Goal: Transaction & Acquisition: Purchase product/service

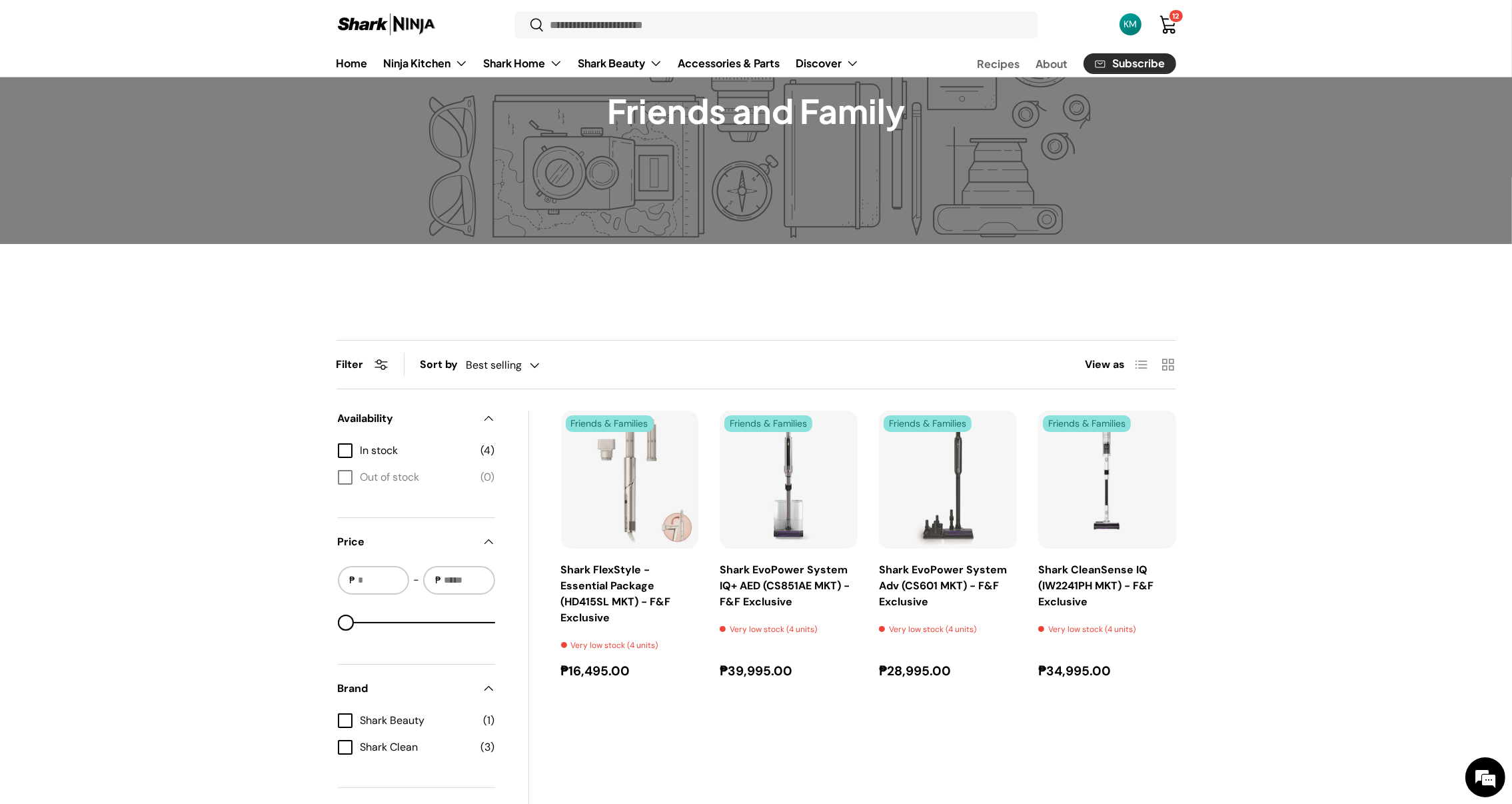
scroll to position [174, 0]
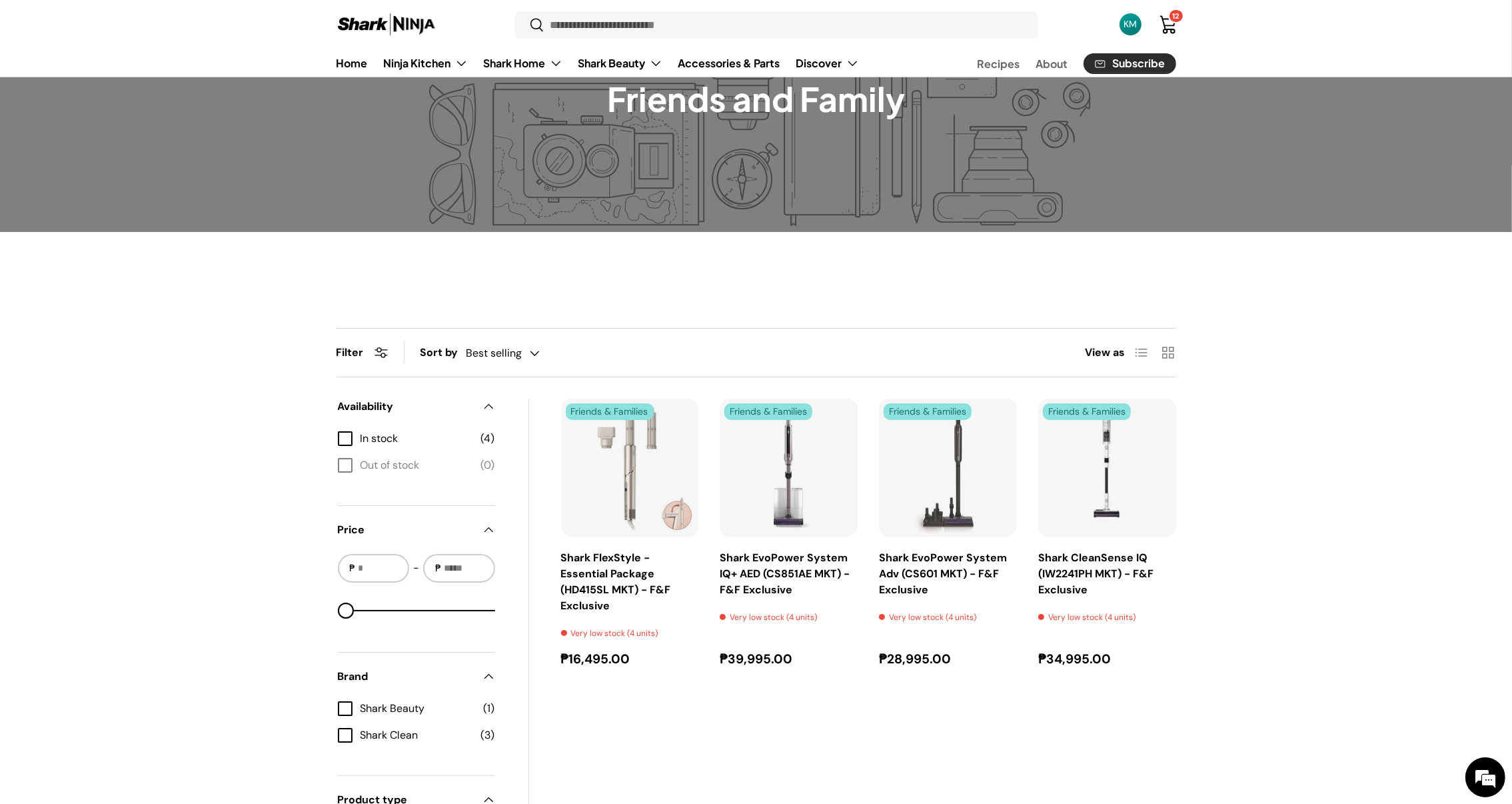
click at [1171, 25] on link "Cart 12 12 items" at bounding box center [1168, 25] width 30 height 30
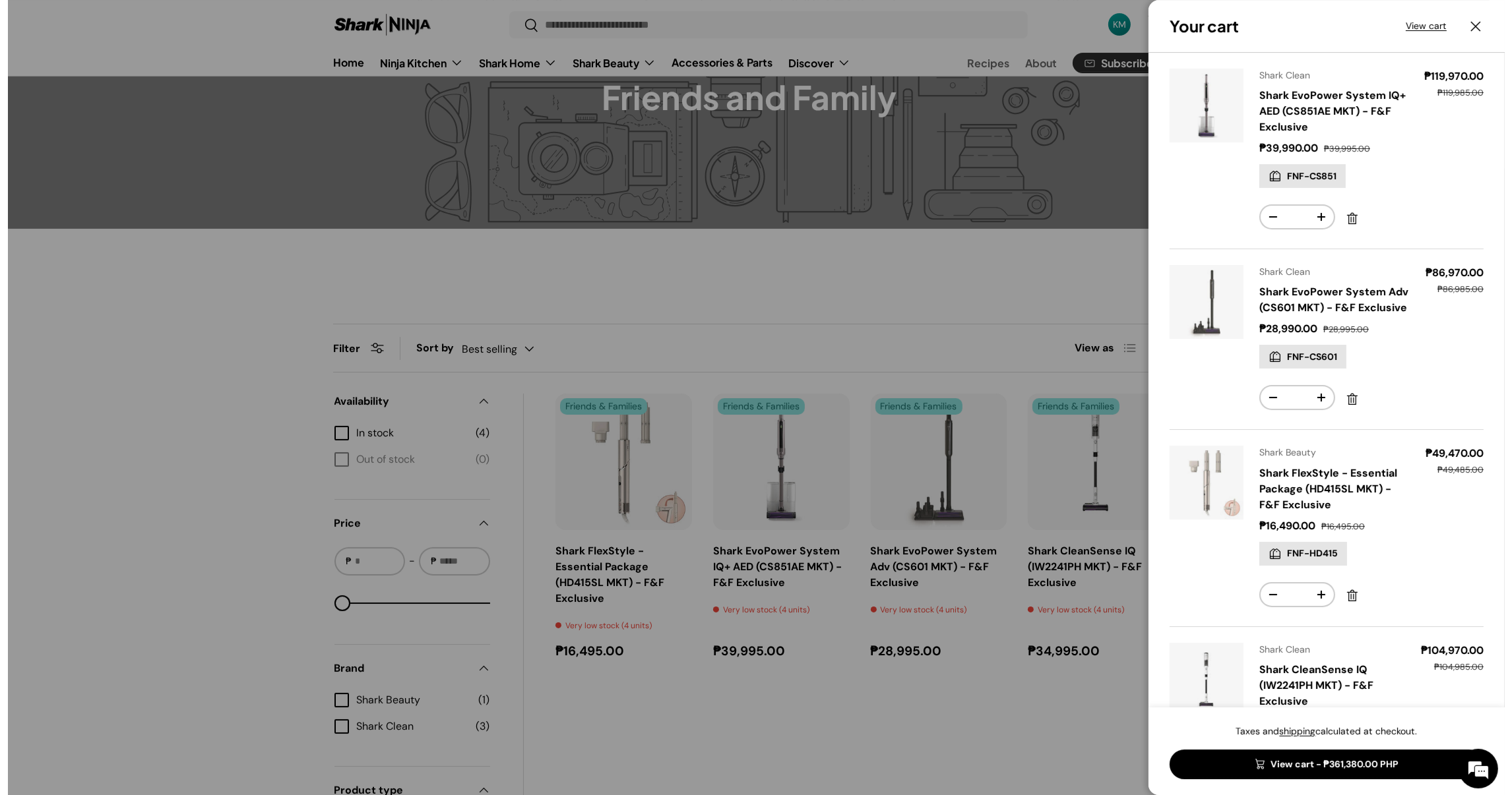
scroll to position [0, 0]
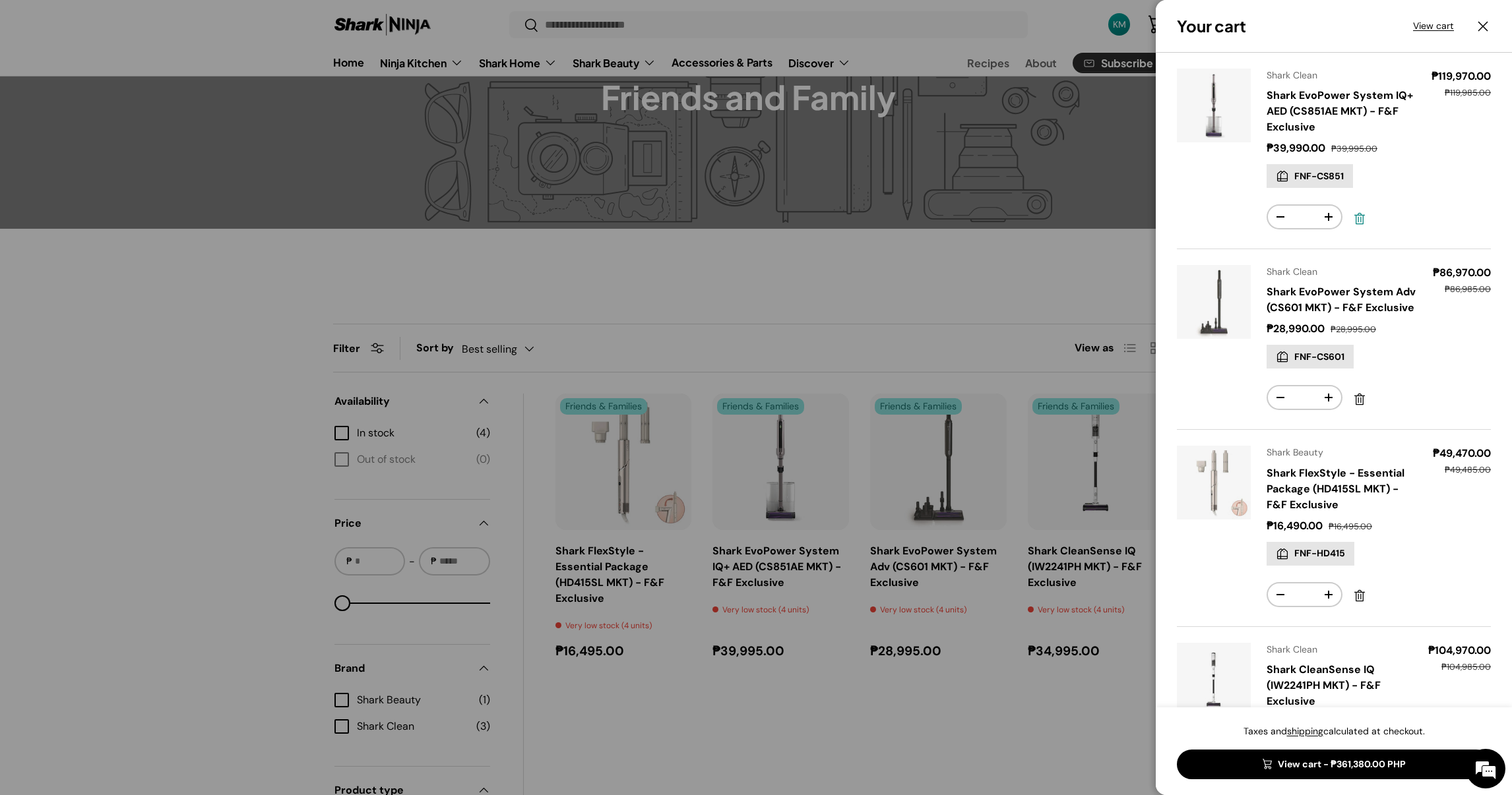
click at [1359, 219] on link "Remove" at bounding box center [1359, 219] width 24 height 24
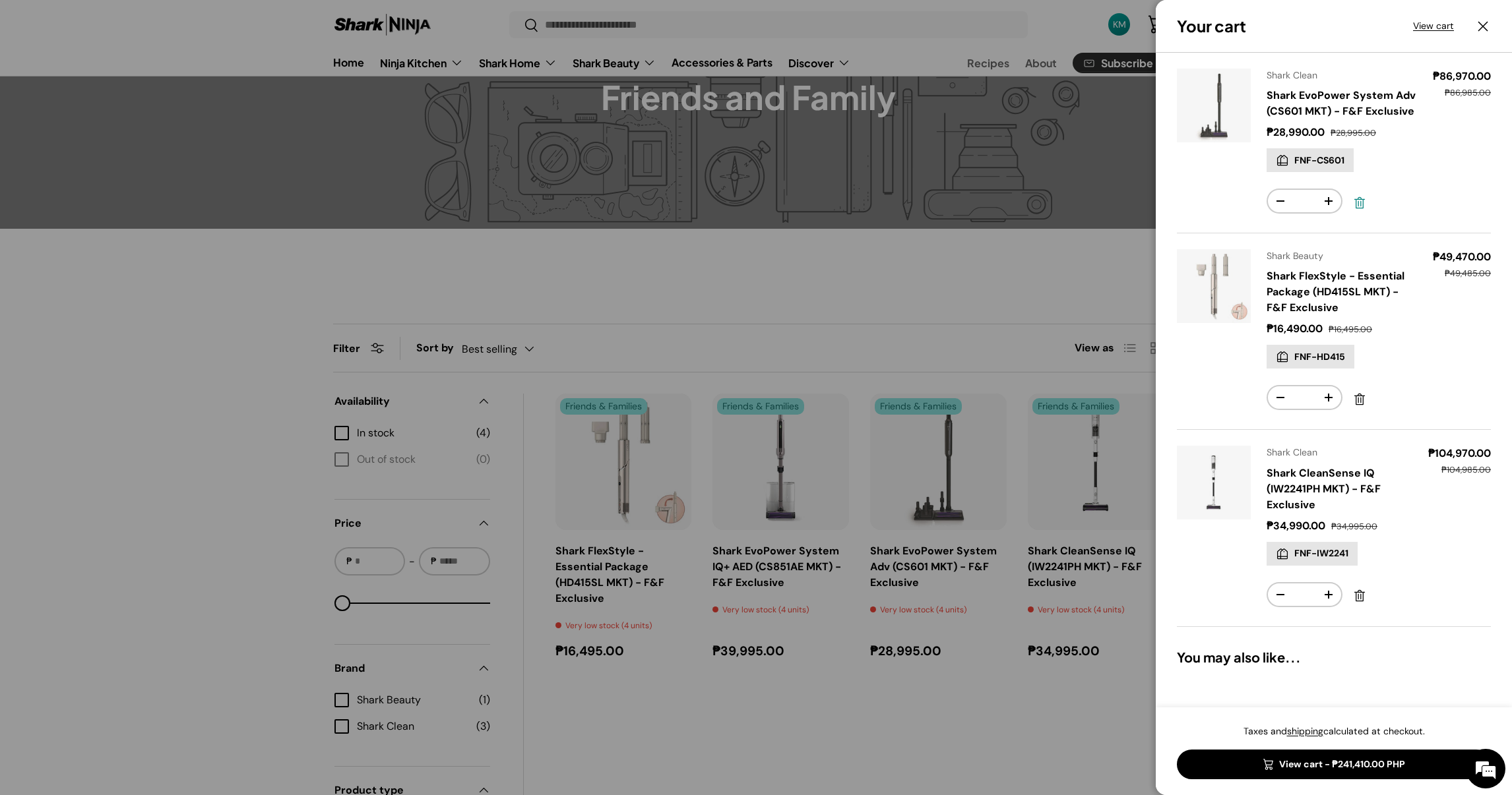
click at [1364, 199] on link "Remove" at bounding box center [1359, 202] width 24 height 24
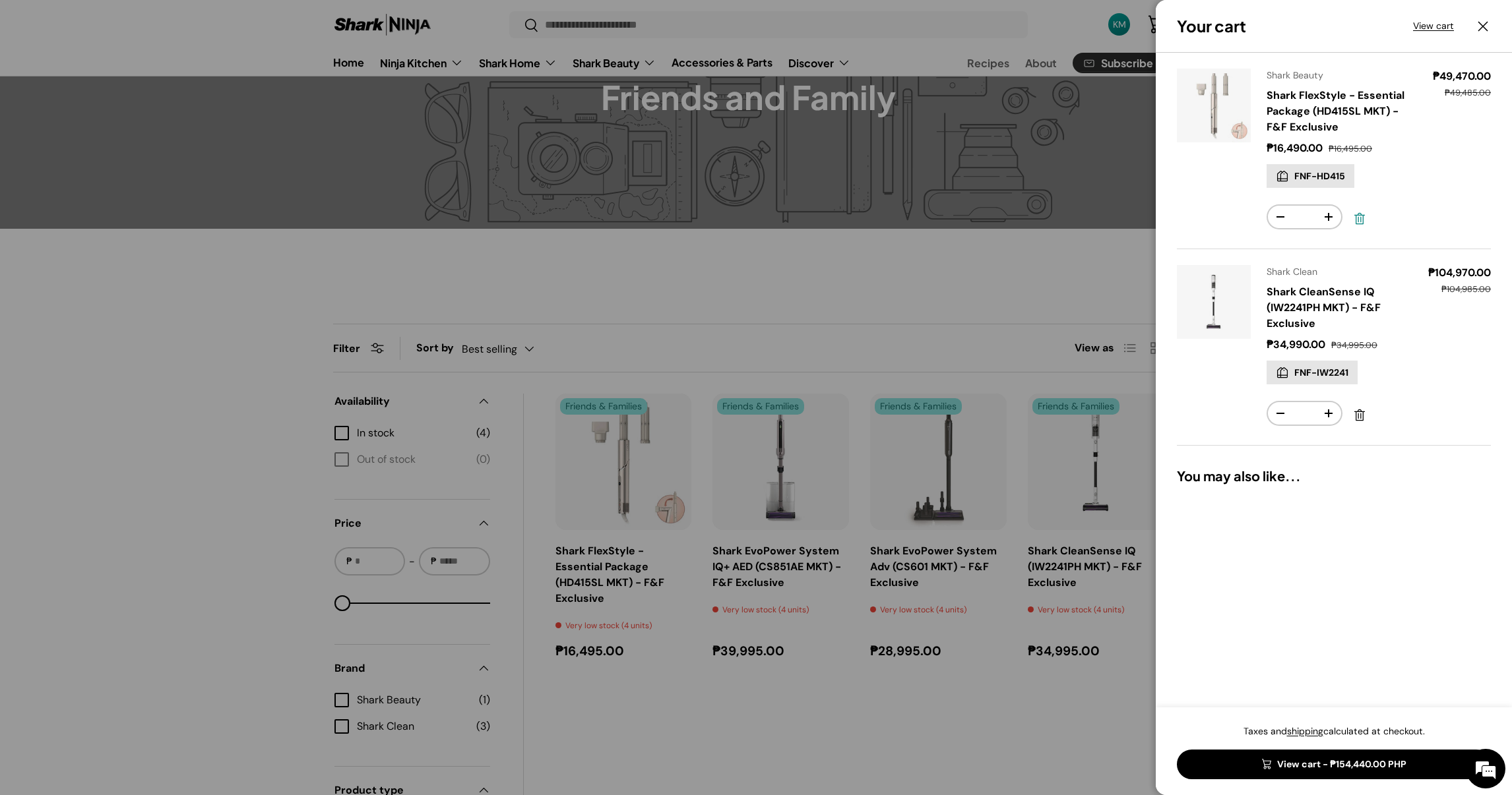
click at [1349, 219] on link "Remove" at bounding box center [1359, 219] width 24 height 24
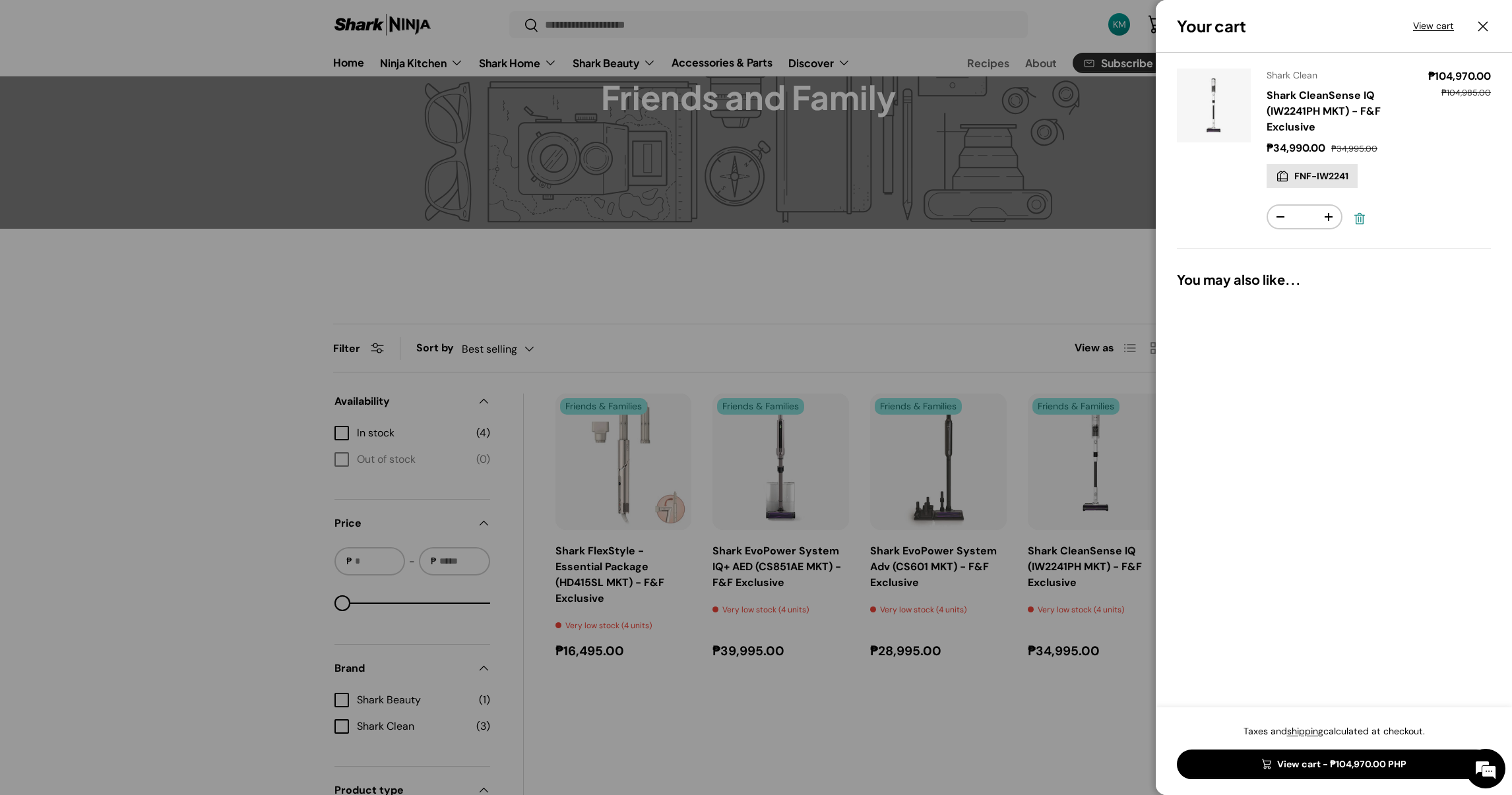
click at [1366, 220] on link "Remove" at bounding box center [1359, 219] width 24 height 24
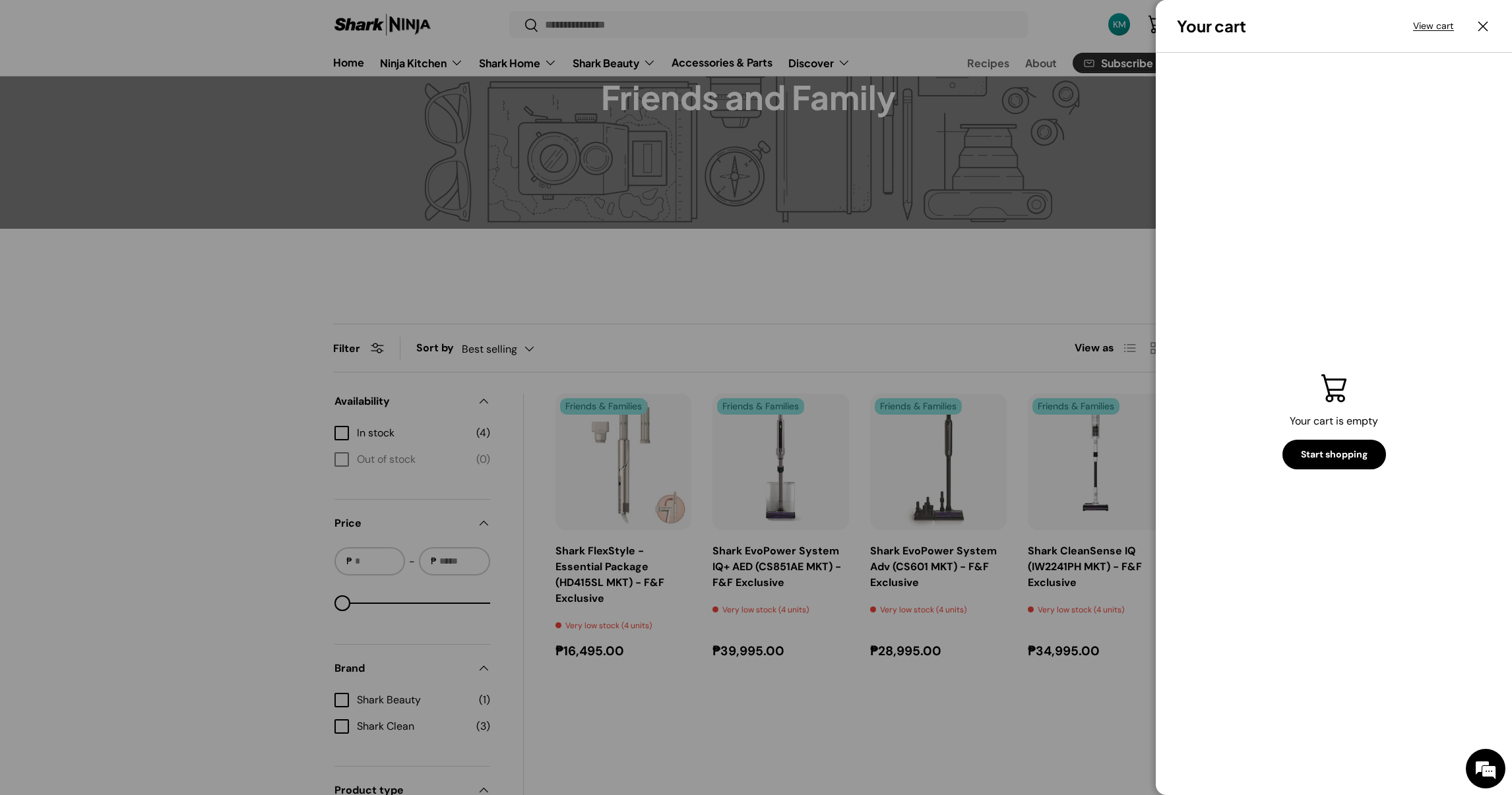
click at [994, 281] on div at bounding box center [756, 397] width 1512 height 795
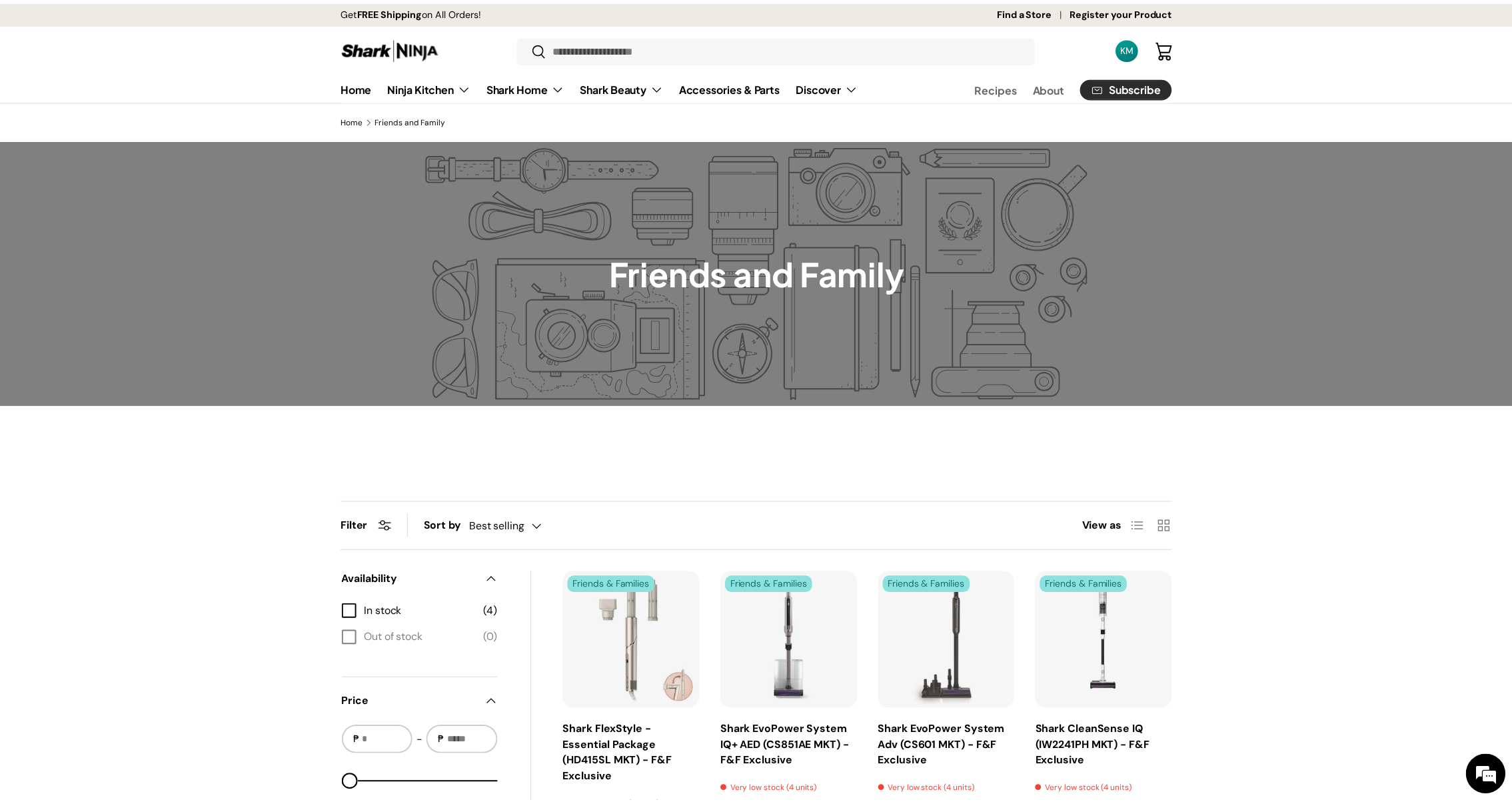
scroll to position [174, 0]
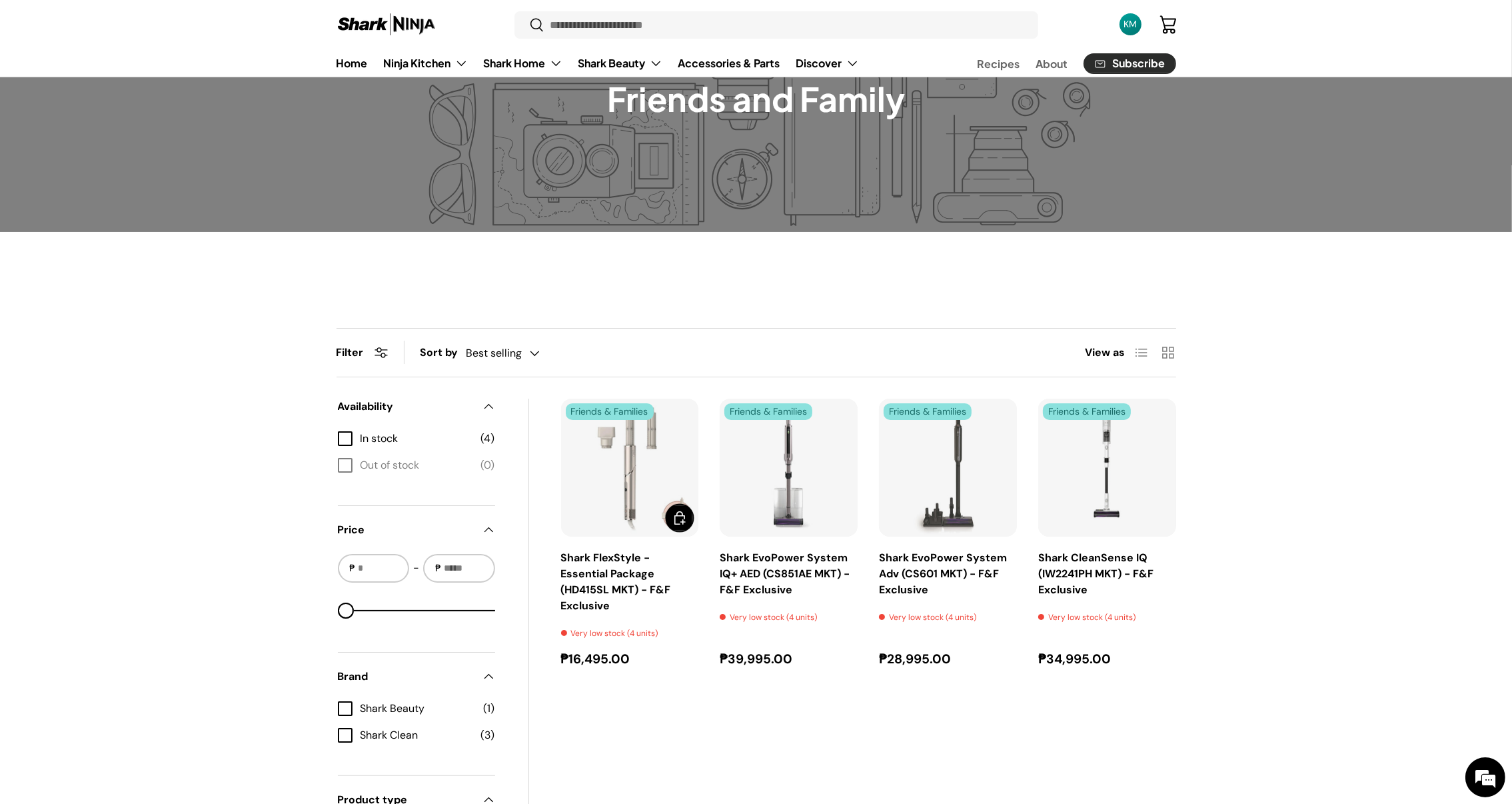
click at [678, 523] on span "Add to cart" at bounding box center [679, 518] width 16 height 16
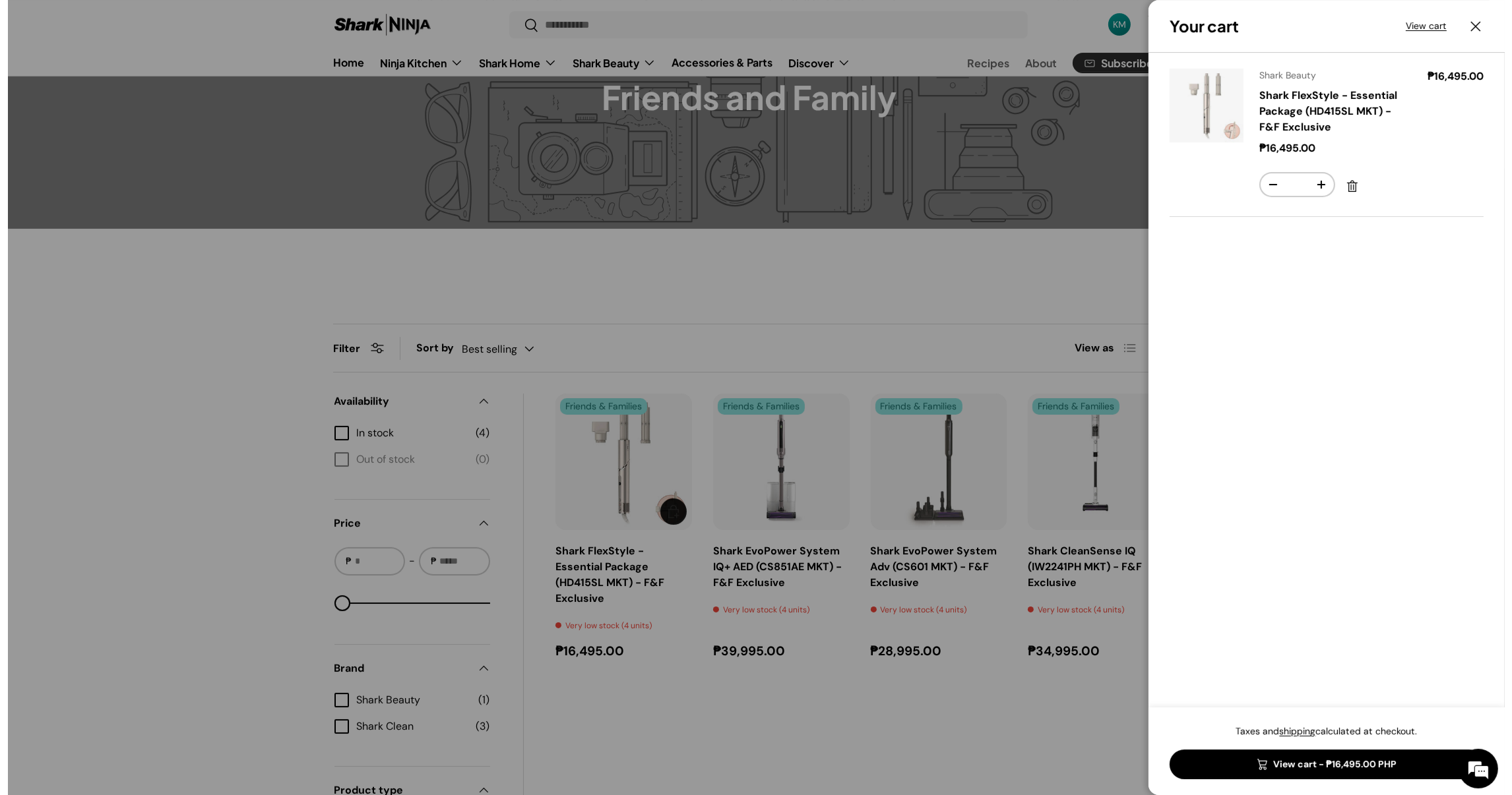
scroll to position [0, 0]
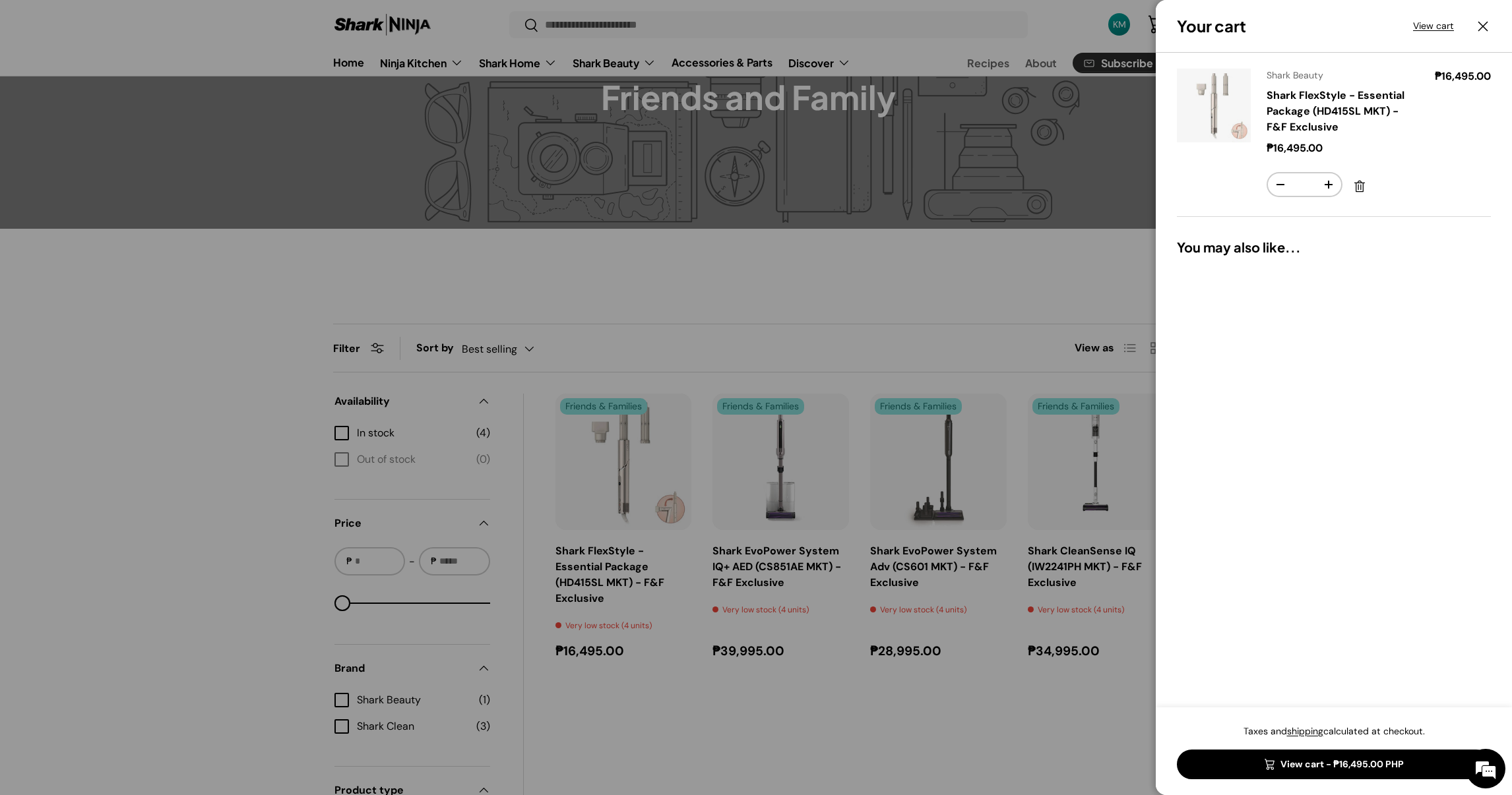
click at [726, 351] on div at bounding box center [756, 397] width 1512 height 795
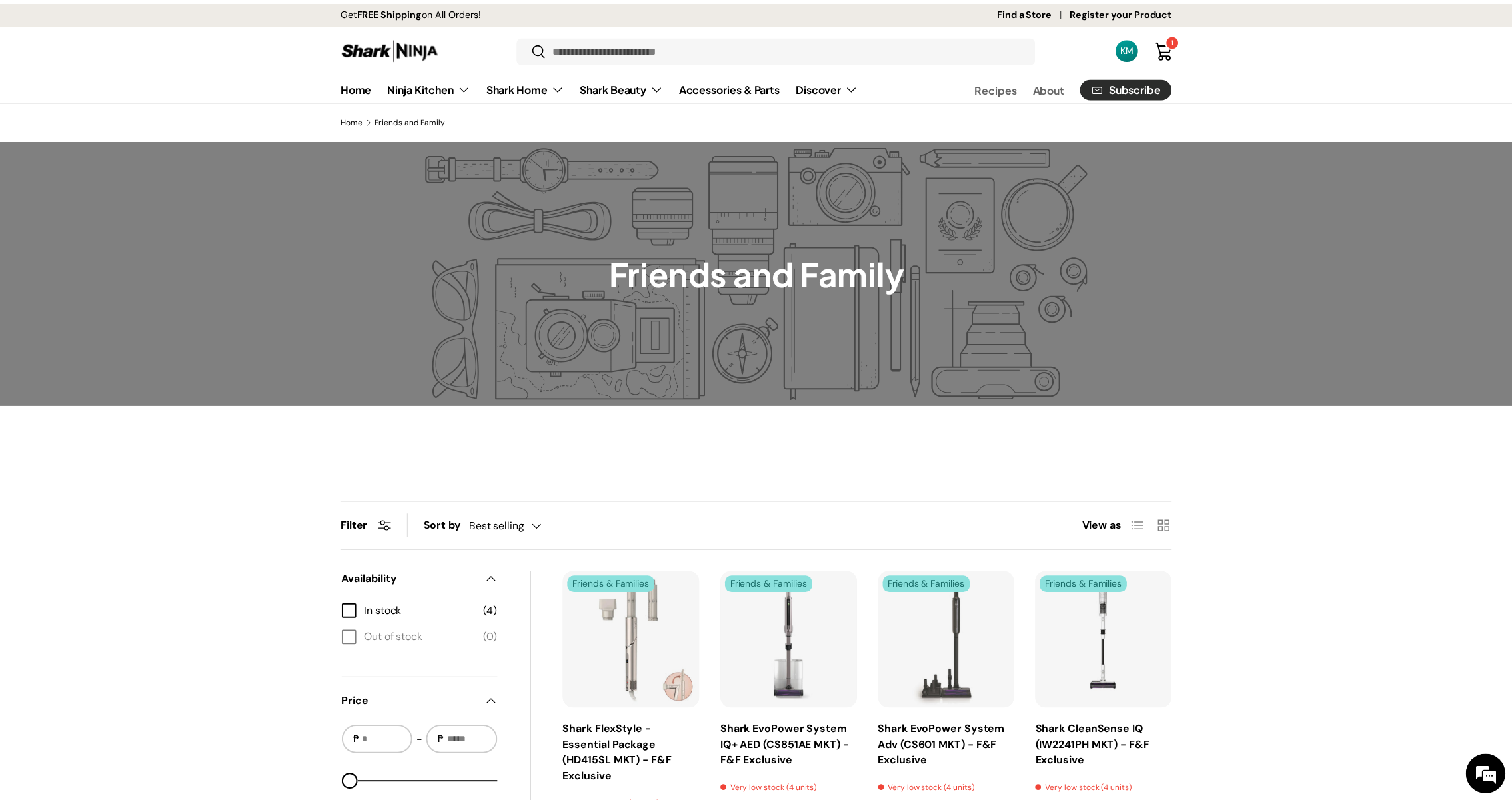
scroll to position [174, 0]
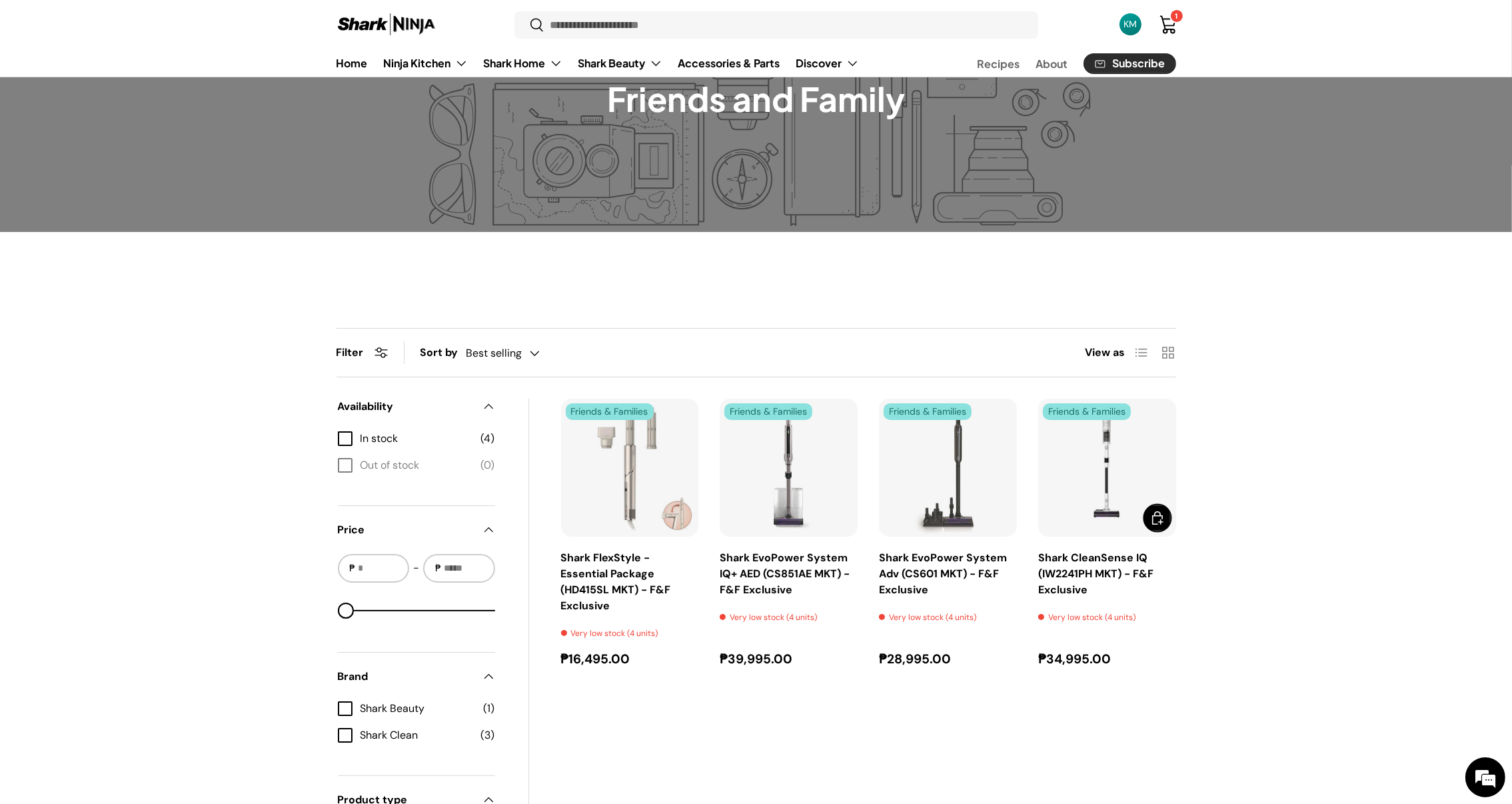
click at [1148, 517] on button "Add to cart Add to cart" at bounding box center [1157, 518] width 27 height 27
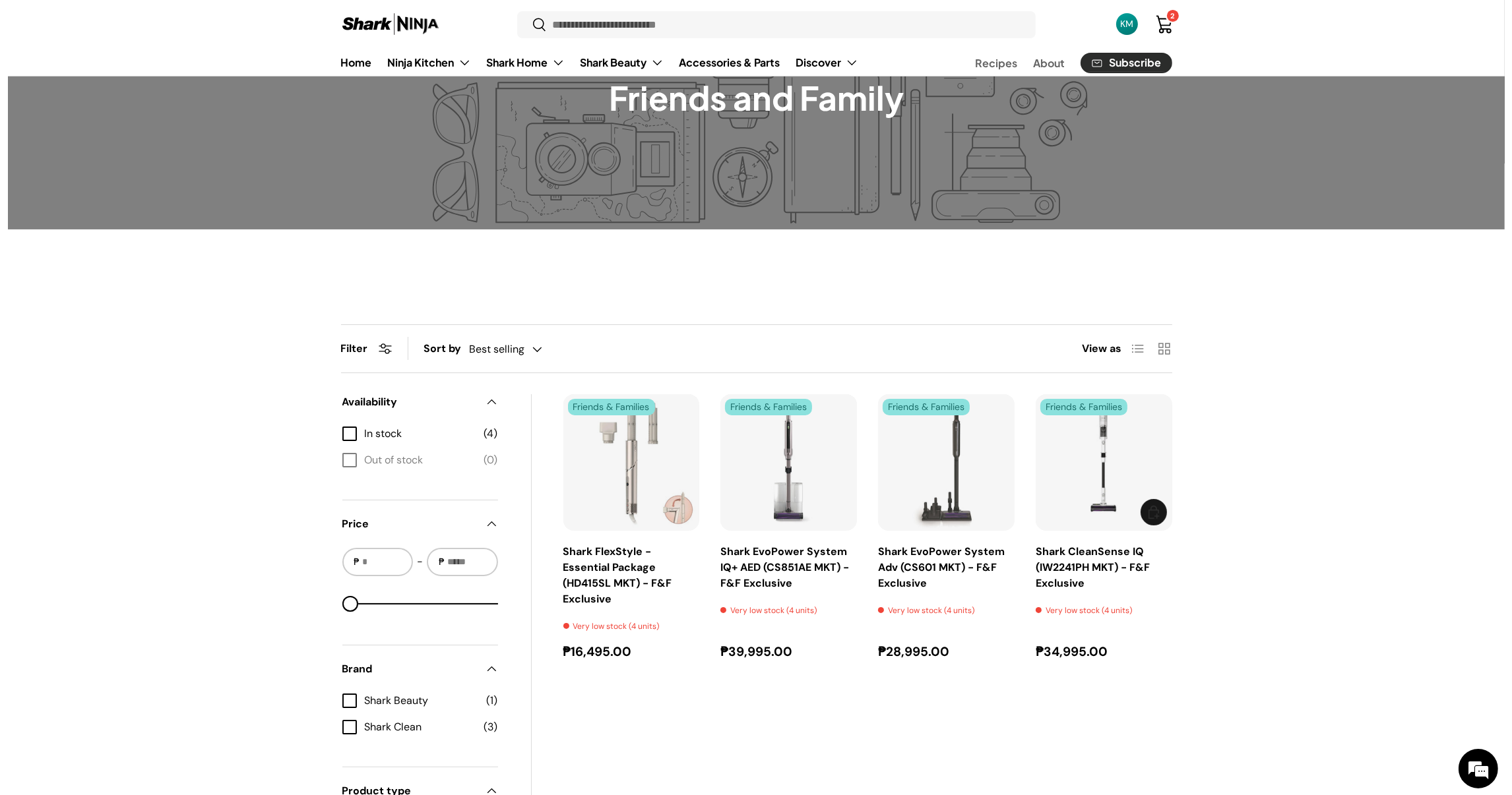
scroll to position [0, 0]
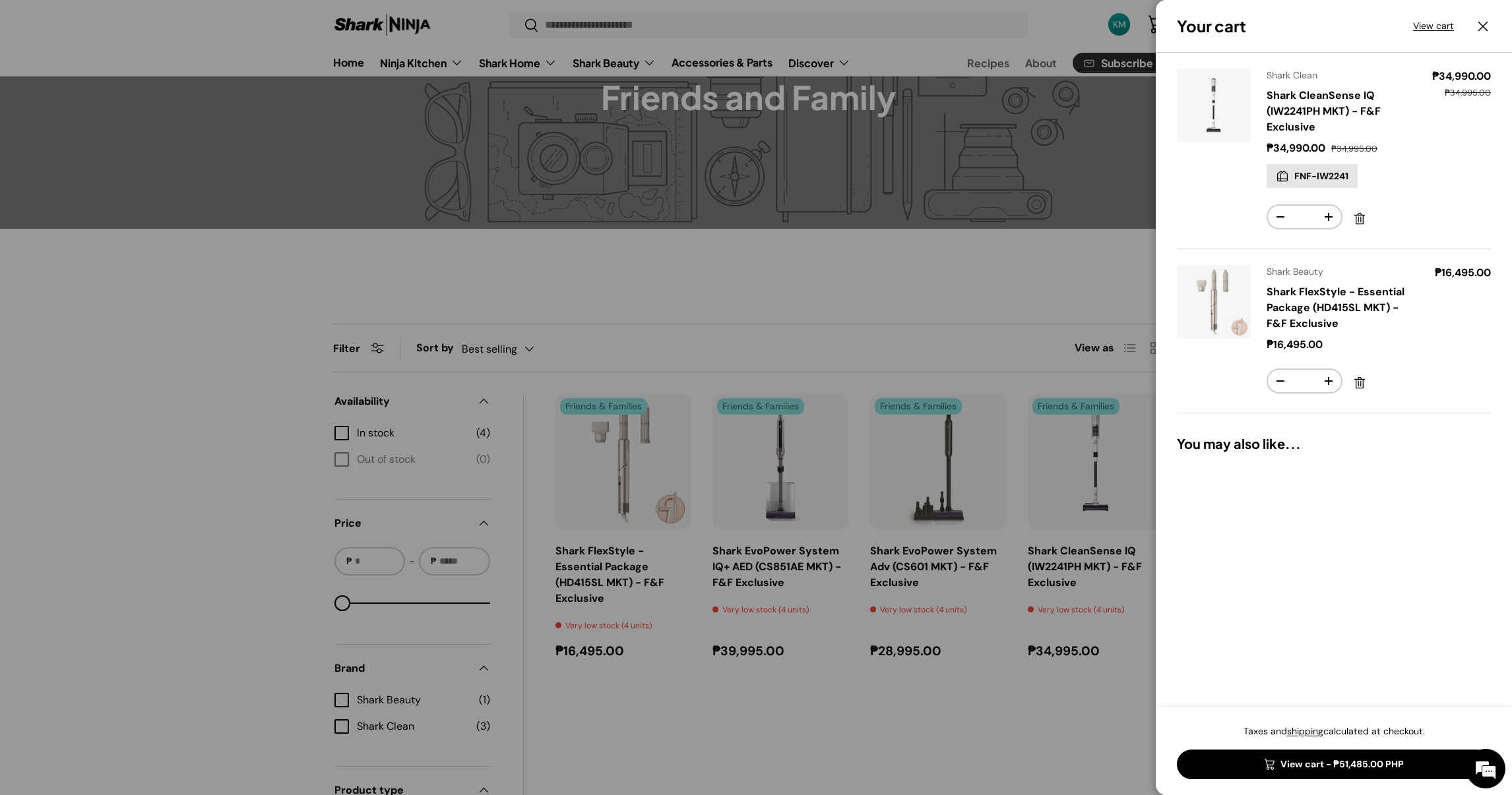
click at [1360, 762] on link "View cart - ₱51,485.00 PHP" at bounding box center [1333, 764] width 314 height 29
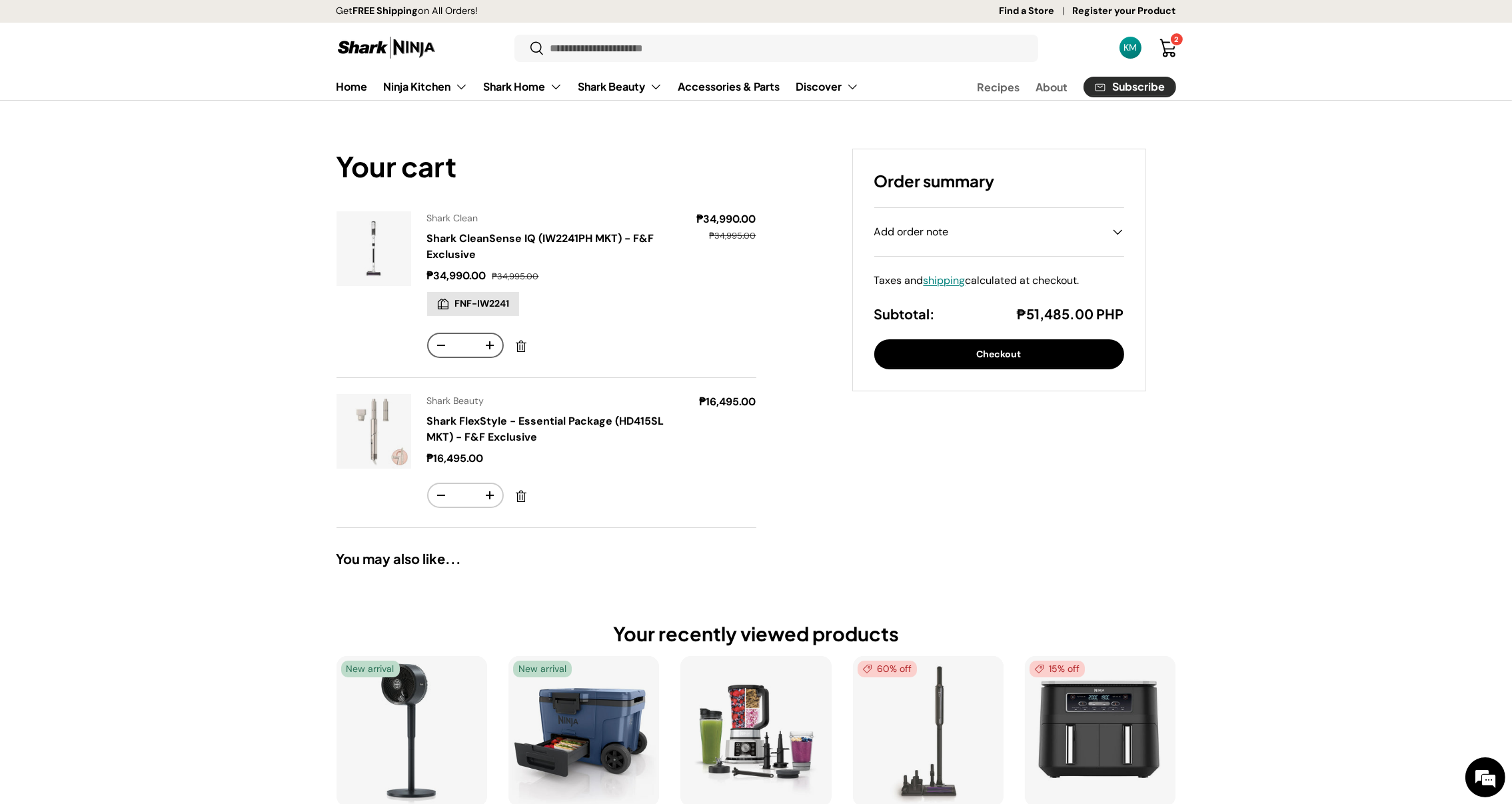
click at [489, 348] on button "+" at bounding box center [490, 345] width 25 height 23
type input "*"
click at [487, 348] on button "+" at bounding box center [490, 345] width 25 height 23
type input "*"
click at [487, 348] on button "+" at bounding box center [490, 345] width 25 height 23
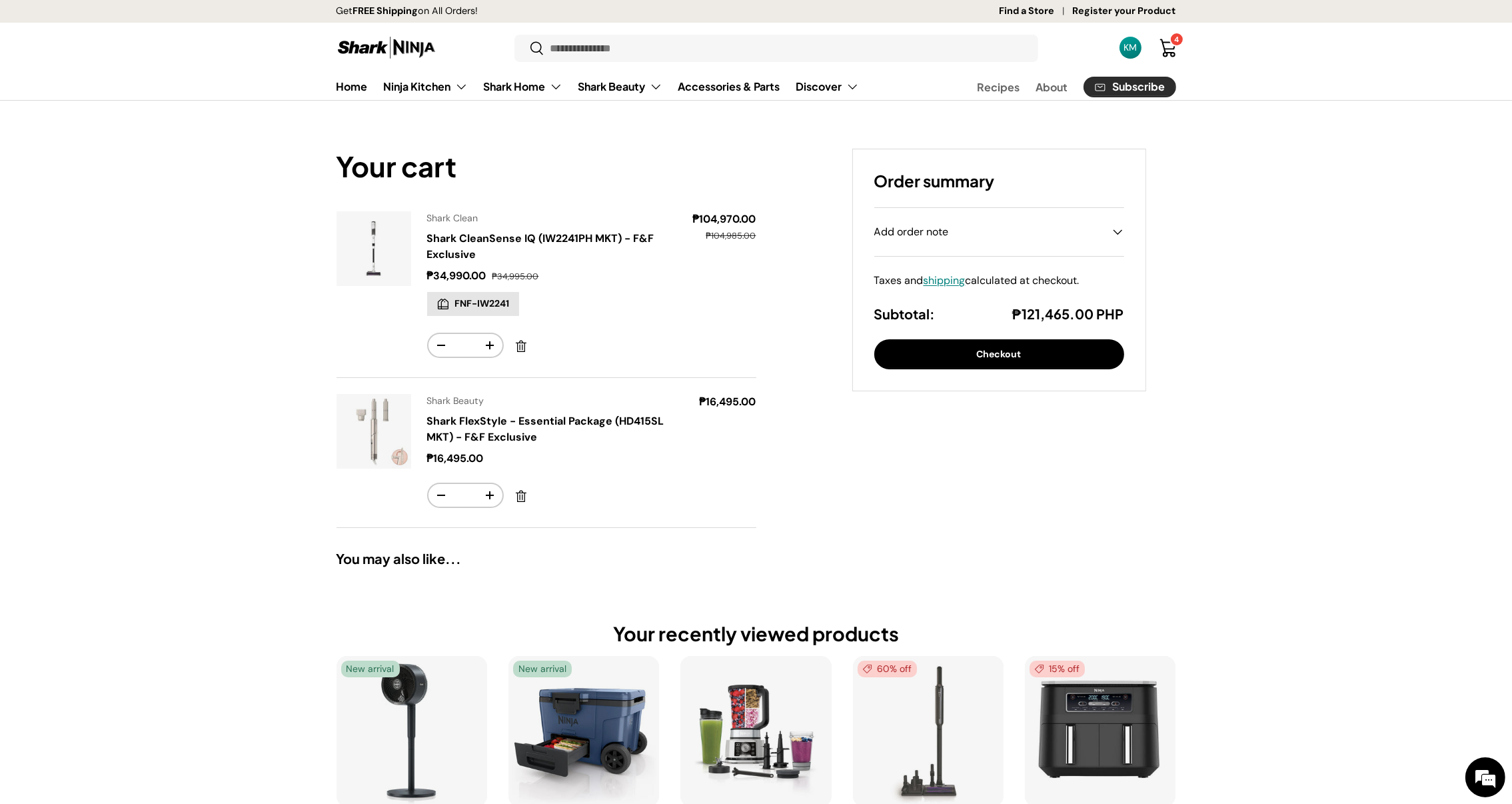
click at [487, 348] on button "+" at bounding box center [490, 345] width 25 height 23
click at [489, 489] on button "+" at bounding box center [490, 495] width 25 height 23
type input "*"
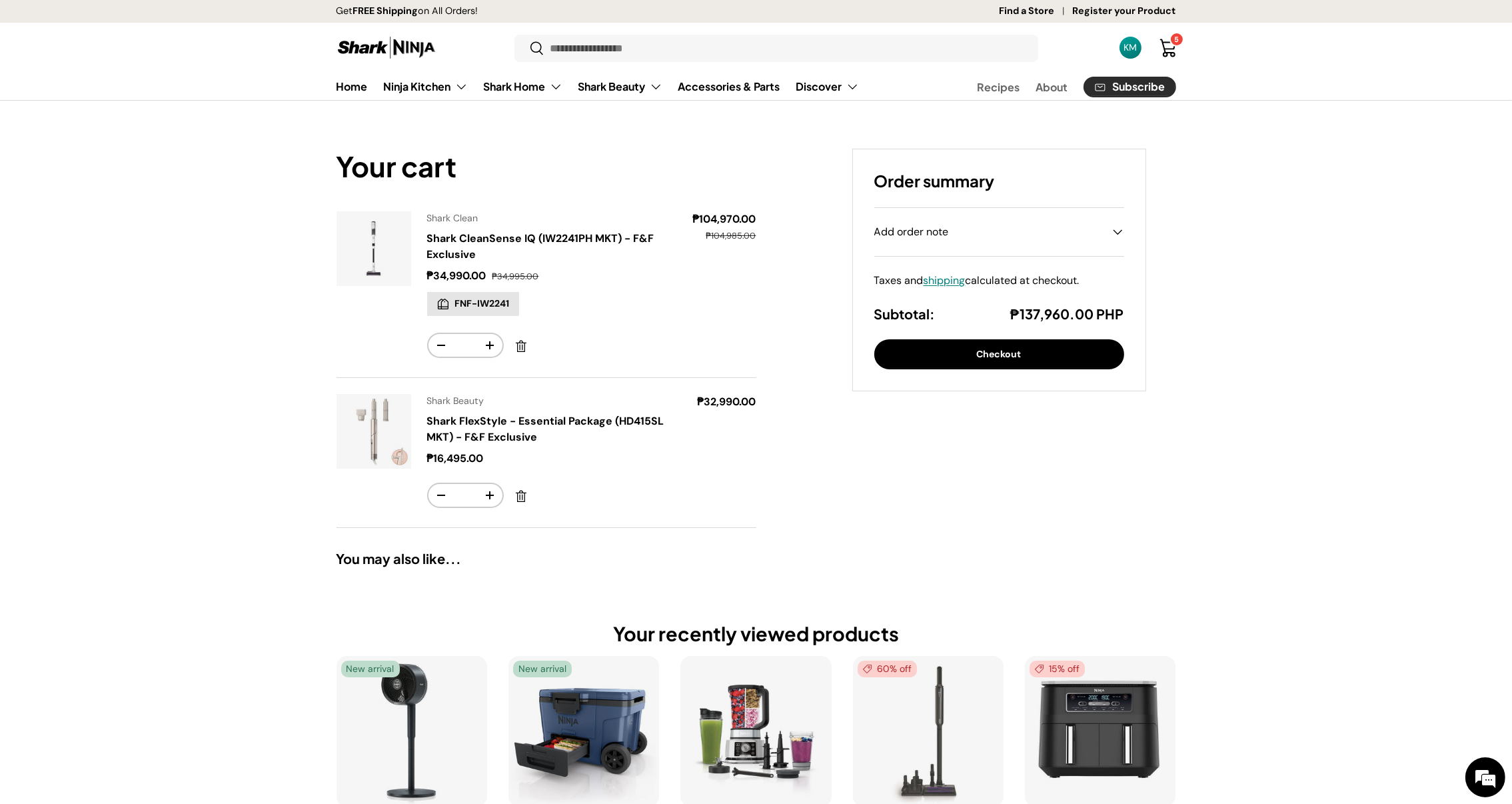
click at [487, 495] on button "+" at bounding box center [490, 495] width 25 height 23
type input "*"
click at [977, 353] on button "Checkout" at bounding box center [999, 354] width 250 height 30
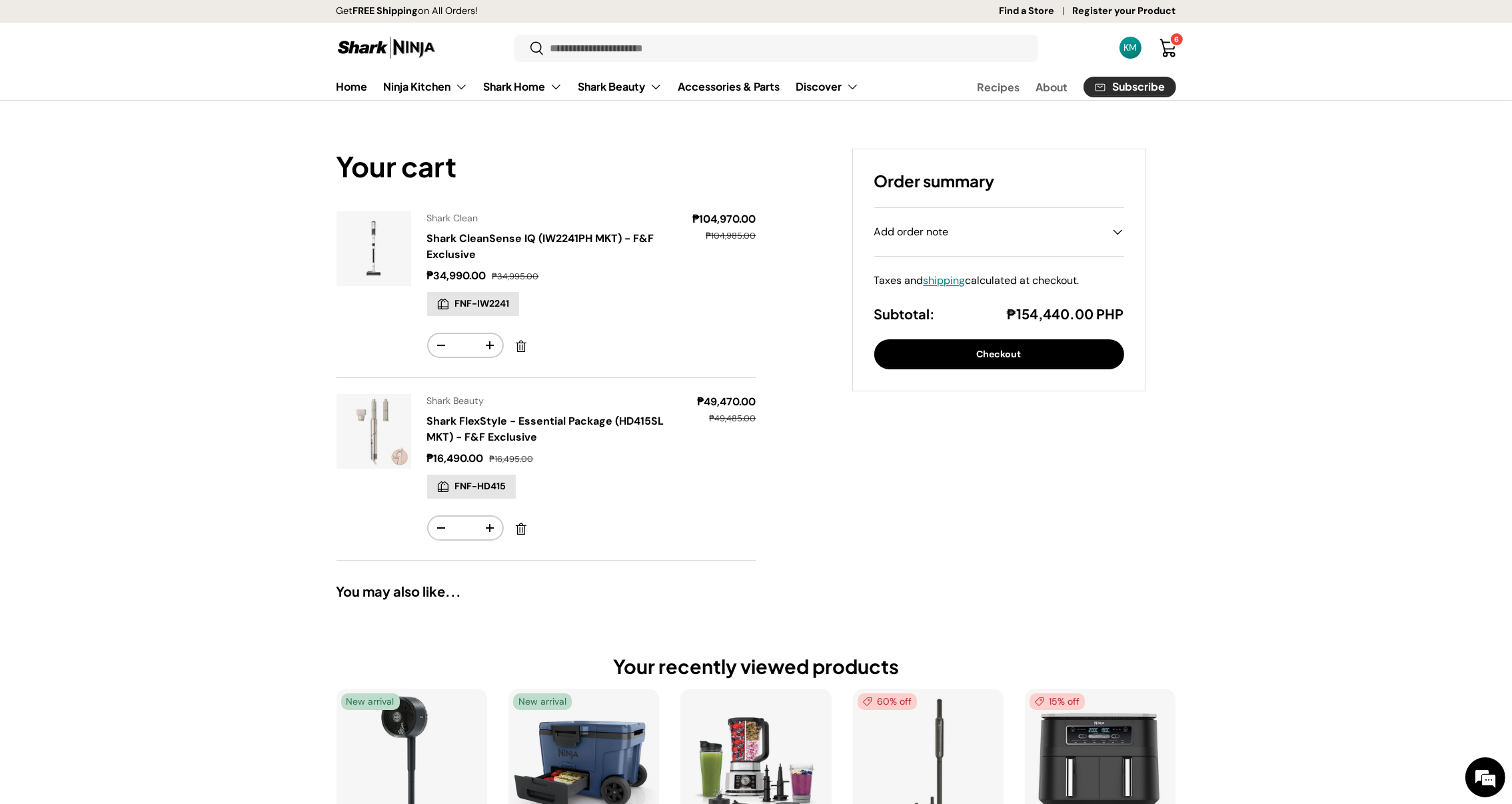
click at [449, 238] on link "Shark CleanSense IQ (IW2241PH MKT) - F&F Exclusive" at bounding box center [540, 246] width 227 height 30
